Goal: Ask a question

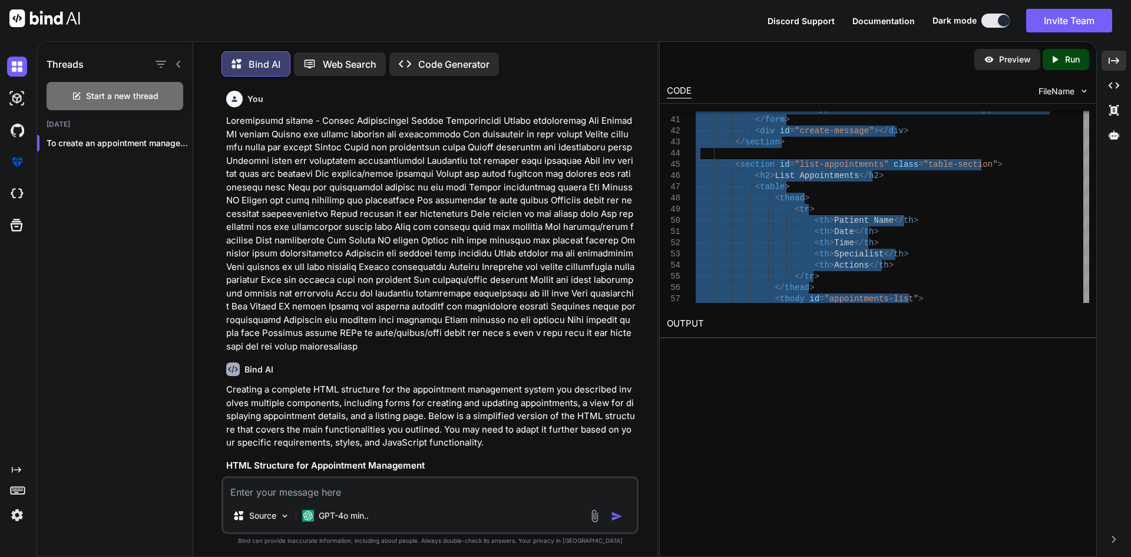
scroll to position [5031, 0]
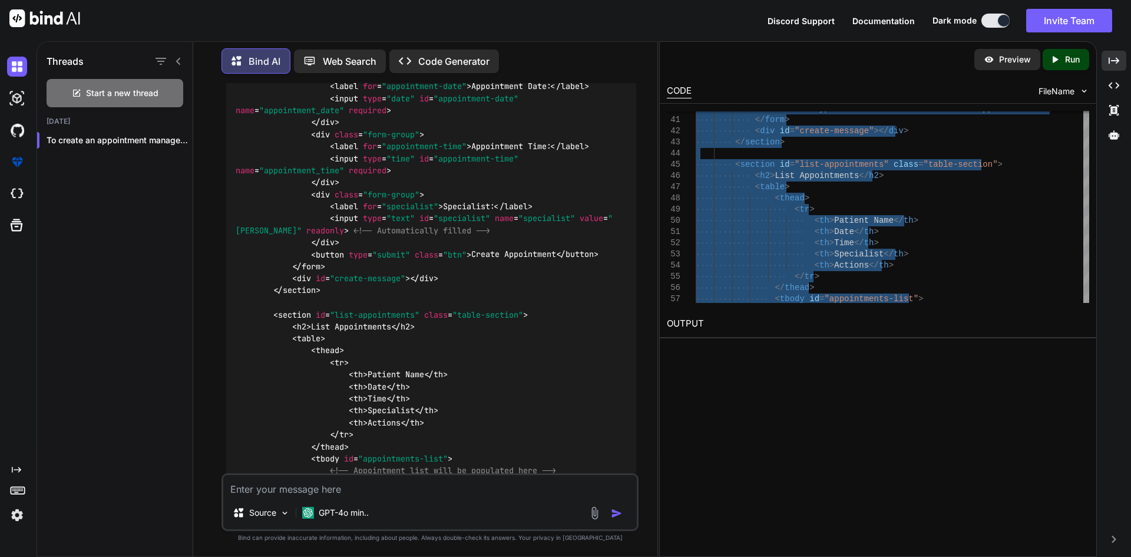
click at [78, 88] on icon at bounding box center [76, 92] width 9 height 9
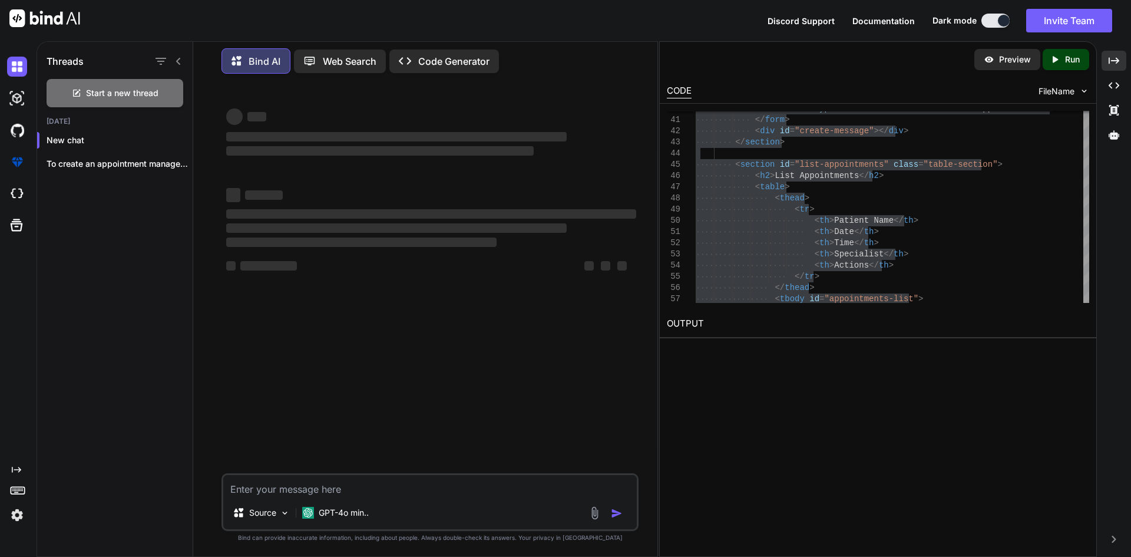
scroll to position [0, 0]
type textarea "x"
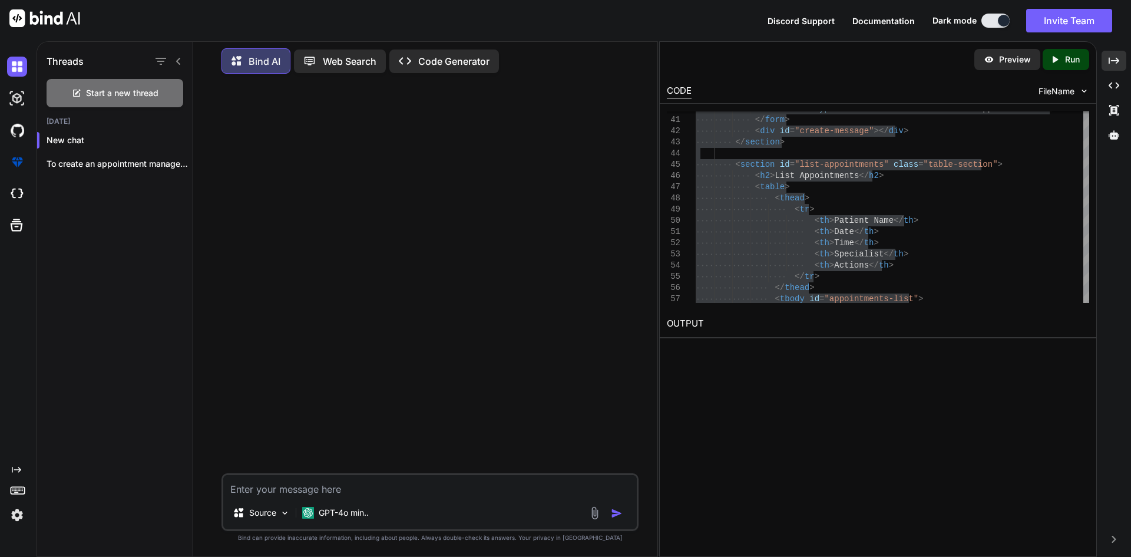
click at [411, 491] on textarea at bounding box center [430, 485] width 414 height 21
paste textarea "first for this i need a advance html good UI/UX give me the whole html for the …"
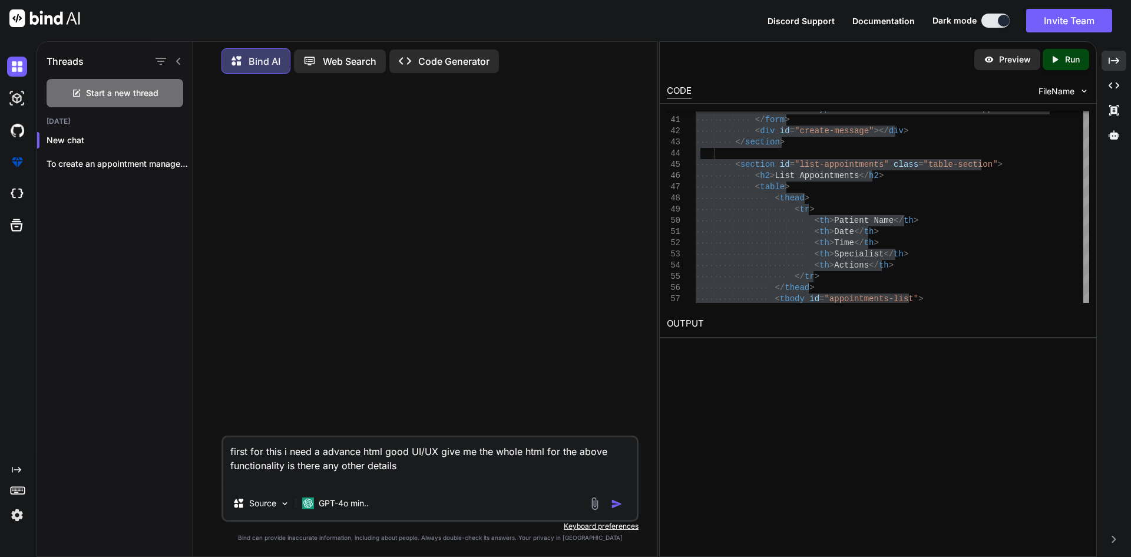
paste textarea "Assign Patients Web Manage UI screen Modify the template for admin to assign pa…"
type textarea "first for this i need a advance html good UI/UX give me the whole html for the …"
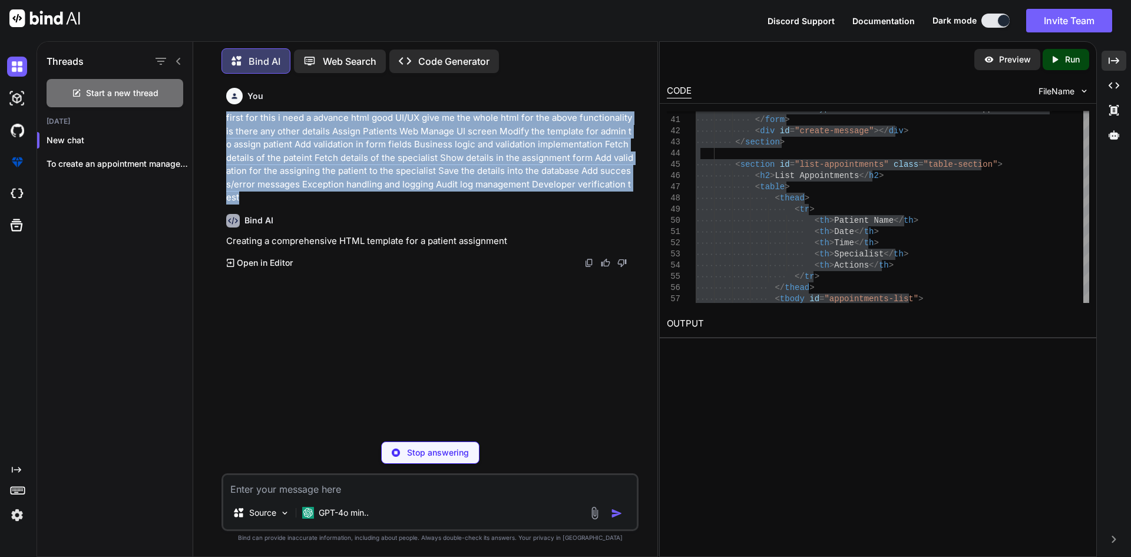
drag, startPoint x: 633, startPoint y: 187, endPoint x: 203, endPoint y: 115, distance: 436.6
click at [203, 115] on div "You first for this i need a advance html good UI/UX give me the whole html for …" at bounding box center [430, 319] width 455 height 473
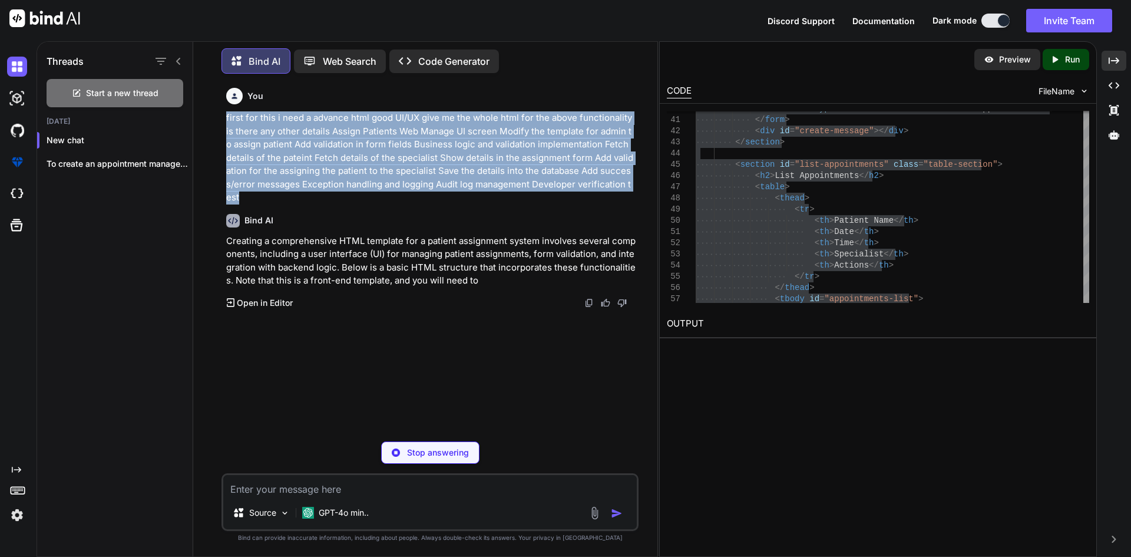
copy p "first for this i need a advance html good UI/UX give me the whole html for the …"
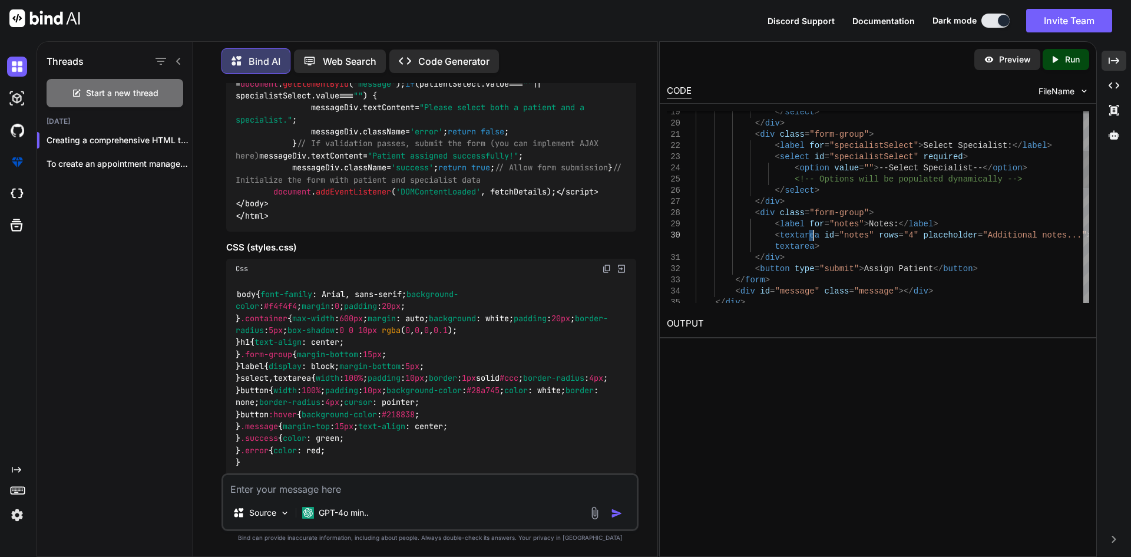
click at [811, 239] on div "< div id = "message" class = "message" ></ div > </ div > </ div > < button typ…" at bounding box center [893, 397] width 394 height 985
type textarea "<!DOCTYPE html> <html lang="en"> <head> <meta charset="UTF-8"> <meta name="view…"
